Goal: Check status: Check status

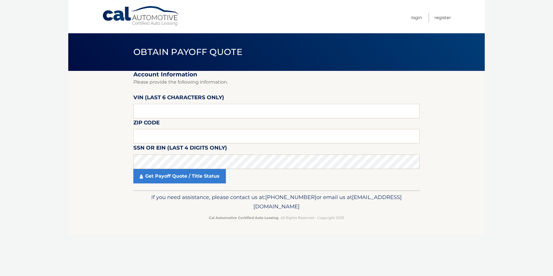
click at [193, 126] on fieldset "Account Information Please provide the following information. [PERSON_NAME] (la…" at bounding box center [276, 130] width 286 height 119
click at [191, 136] on input "text" at bounding box center [276, 136] width 286 height 14
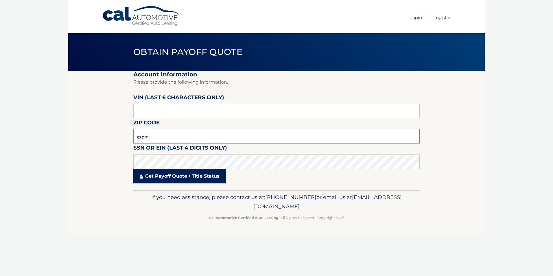
type input "33071"
click at [190, 178] on link "Get Payoff Quote / Title Status" at bounding box center [179, 176] width 93 height 14
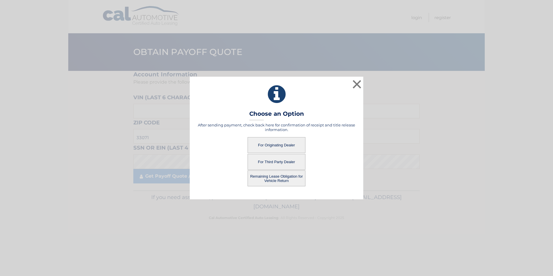
click at [278, 146] on button "For Originating Dealer" at bounding box center [277, 145] width 58 height 16
click at [283, 145] on button "For Originating Dealer" at bounding box center [277, 145] width 58 height 16
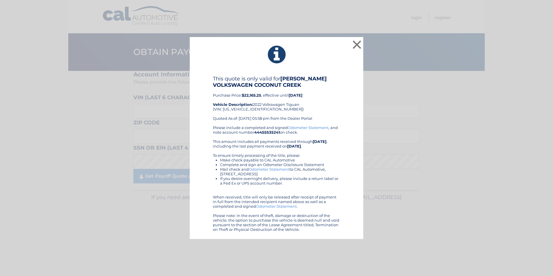
click at [307, 128] on link "Odometer Statement" at bounding box center [308, 127] width 41 height 5
